Goal: Information Seeking & Learning: Compare options

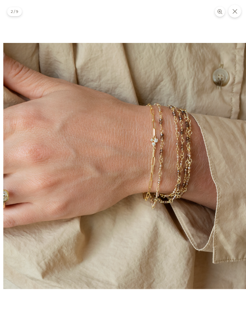
click at [188, 71] on img at bounding box center [126, 166] width 246 height 246
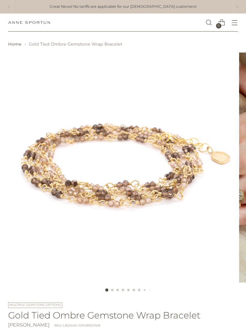
click at [23, 23] on img "Anne Sportun Fine Jewellery" at bounding box center [29, 22] width 42 height 3
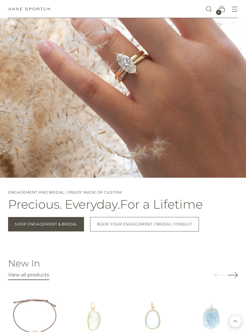
scroll to position [411, 0]
click at [236, 10] on icon "Open menu modal" at bounding box center [235, 9] width 6 height 6
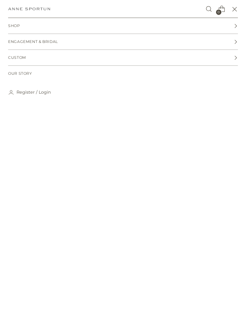
click at [12, 25] on span "Shop" at bounding box center [14, 26] width 12 height 6
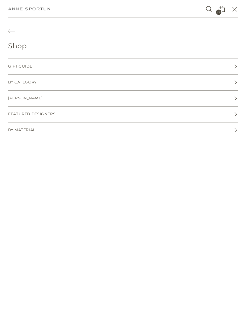
click at [8, 83] on span "By Category" at bounding box center [22, 83] width 29 height 6
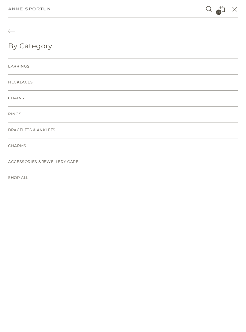
click at [15, 128] on span "Bracelets & Anklets" at bounding box center [31, 130] width 47 height 6
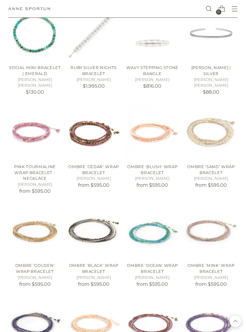
scroll to position [925, 0]
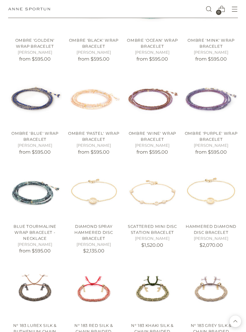
scroll to position [1149, 0]
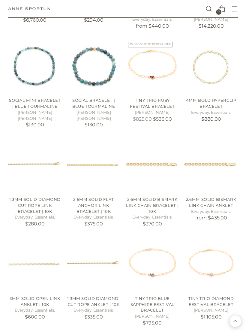
scroll to position [1775, 0]
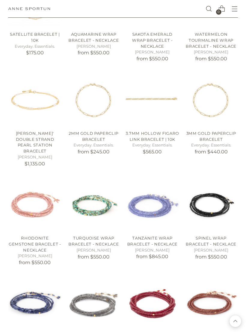
scroll to position [2645, 0]
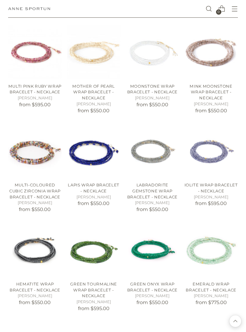
scroll to position [3088, 0]
click at [225, 282] on link "Emerald Wrap Bracelet - Necklace" at bounding box center [211, 287] width 51 height 11
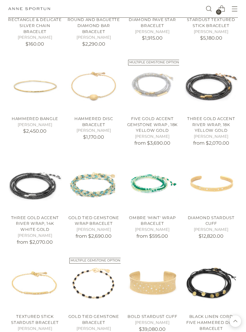
scroll to position [3847, 0]
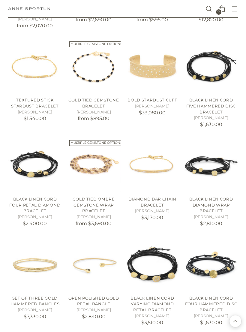
scroll to position [4063, 0]
click at [235, 8] on icon "Open menu modal" at bounding box center [235, 9] width 6 height 6
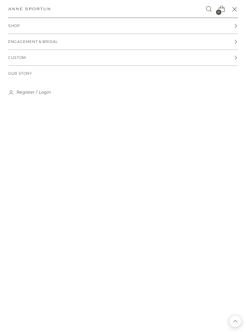
scroll to position [0, 0]
click at [23, 25] on link "Shop" at bounding box center [123, 26] width 230 height 16
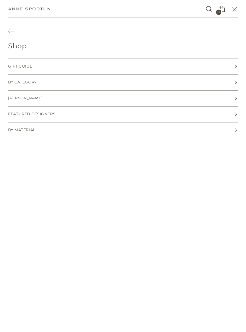
click at [34, 81] on span "By Category" at bounding box center [22, 83] width 29 height 6
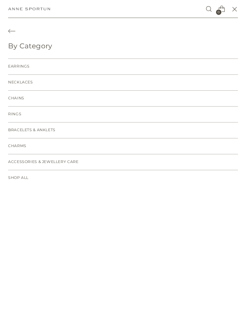
click at [33, 64] on link "Earrings" at bounding box center [123, 67] width 230 height 16
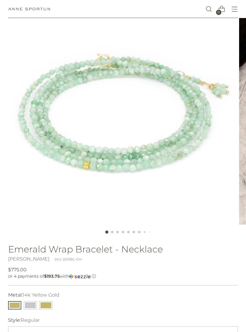
scroll to position [58, 0]
click at [35, 303] on button "14k White Gold" at bounding box center [30, 305] width 13 height 8
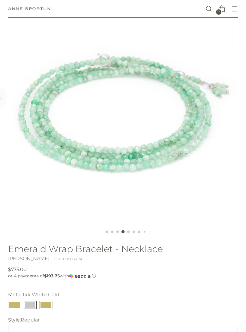
scroll to position [58, 0]
click at [49, 304] on button "18k Yellow Gold" at bounding box center [45, 305] width 13 height 8
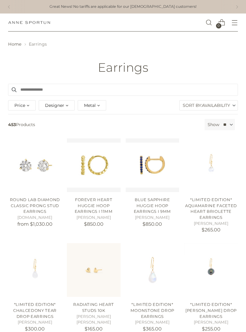
click at [97, 106] on div "Metal" at bounding box center [92, 105] width 29 height 10
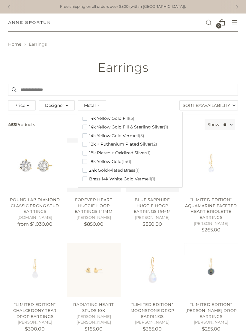
scroll to position [175, 0]
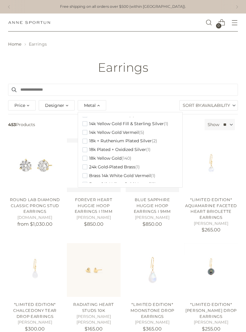
click at [124, 156] on span "(140)" at bounding box center [127, 158] width 10 height 5
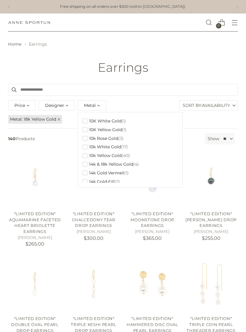
click at [211, 59] on header "Home Earrings Earrings" at bounding box center [123, 58] width 246 height 52
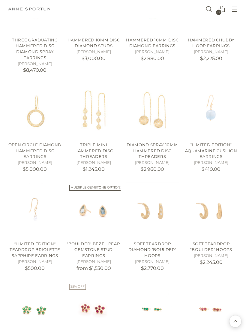
scroll to position [682, 0]
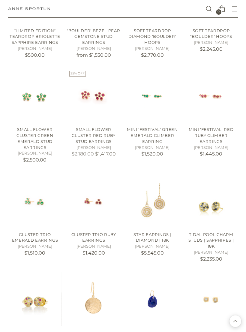
scroll to position [896, 0]
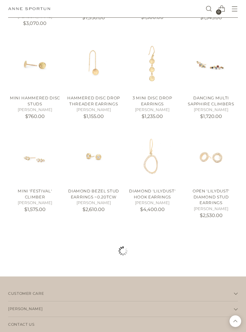
scroll to position [2311, 0]
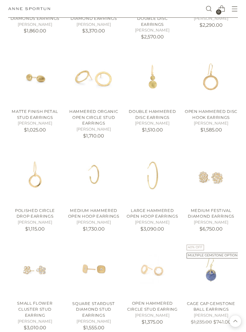
scroll to position [2681, 0]
